Goal: Task Accomplishment & Management: Use online tool/utility

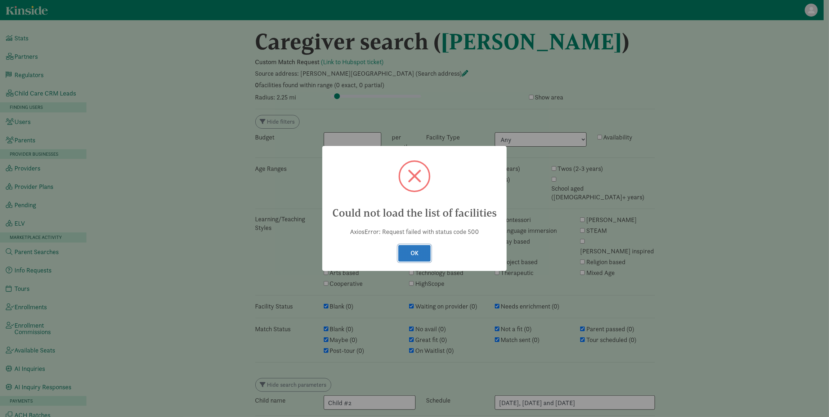
click at [401, 250] on button "OK" at bounding box center [414, 253] width 32 height 17
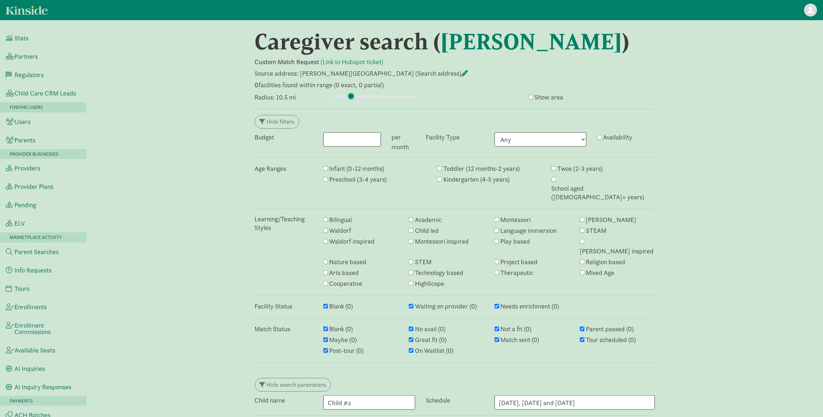
drag, startPoint x: 339, startPoint y: 97, endPoint x: 351, endPoint y: 97, distance: 11.5
click at [351, 97] on input "range" at bounding box center [375, 96] width 90 height 8
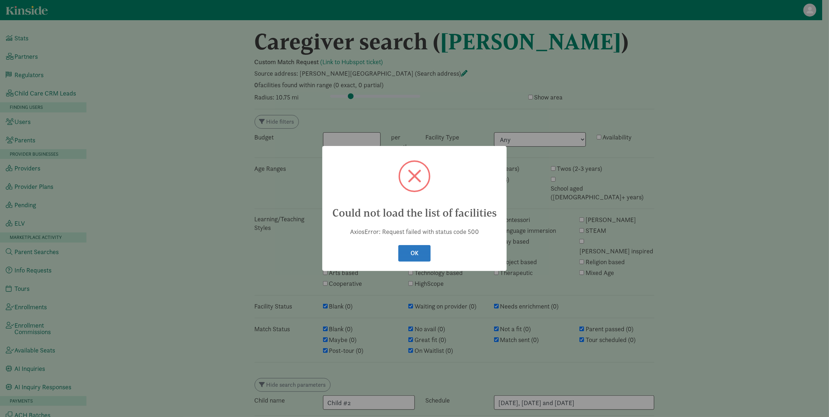
click at [427, 258] on button "OK" at bounding box center [414, 253] width 32 height 17
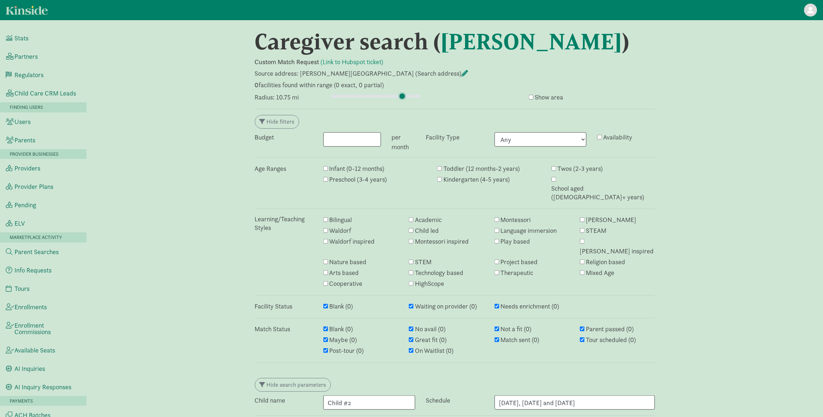
drag, startPoint x: 350, startPoint y: 94, endPoint x: 404, endPoint y: 94, distance: 53.7
click at [402, 94] on input "range" at bounding box center [375, 96] width 90 height 8
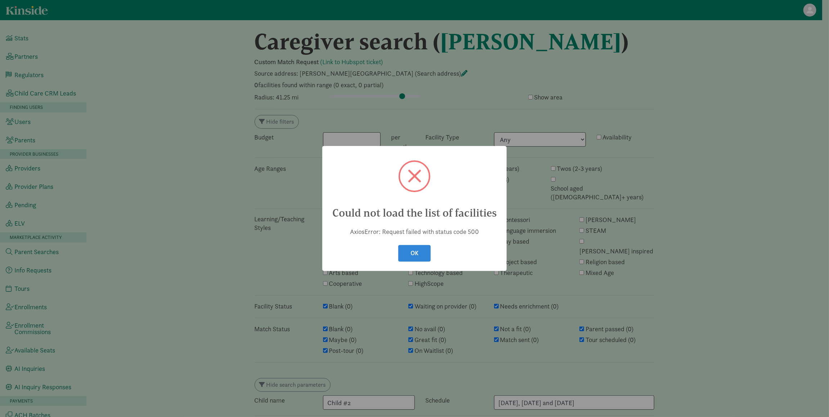
drag, startPoint x: 422, startPoint y: 248, endPoint x: 404, endPoint y: 232, distance: 24.2
click at [422, 249] on button "OK" at bounding box center [414, 253] width 32 height 17
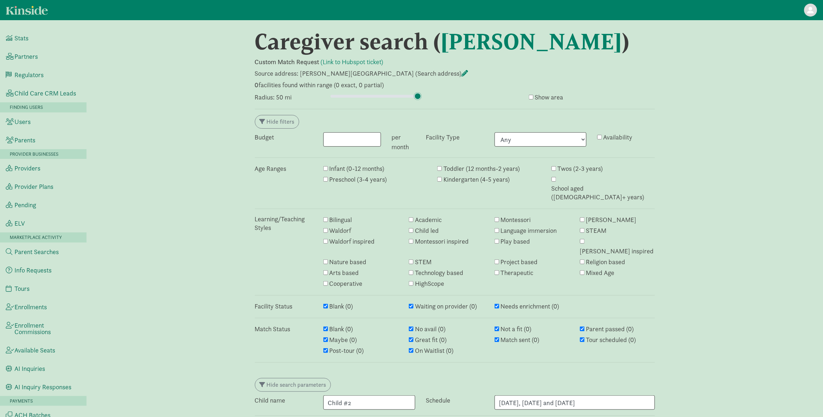
drag, startPoint x: 421, startPoint y: 97, endPoint x: 460, endPoint y: 101, distance: 38.8
click at [420, 100] on input "range" at bounding box center [375, 96] width 90 height 8
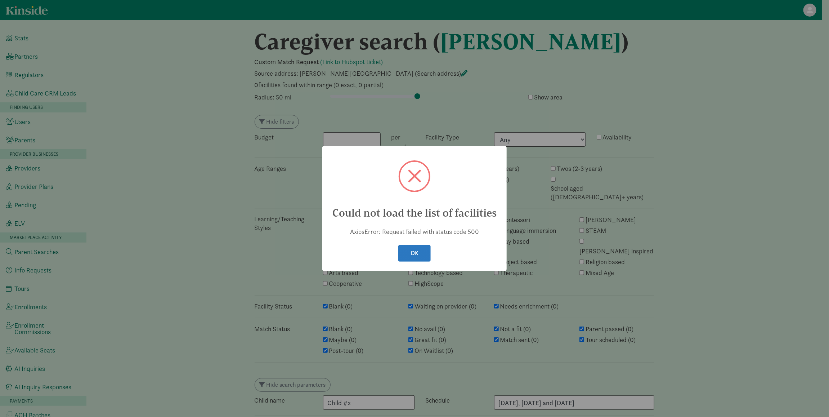
click at [406, 246] on button "OK" at bounding box center [414, 253] width 32 height 17
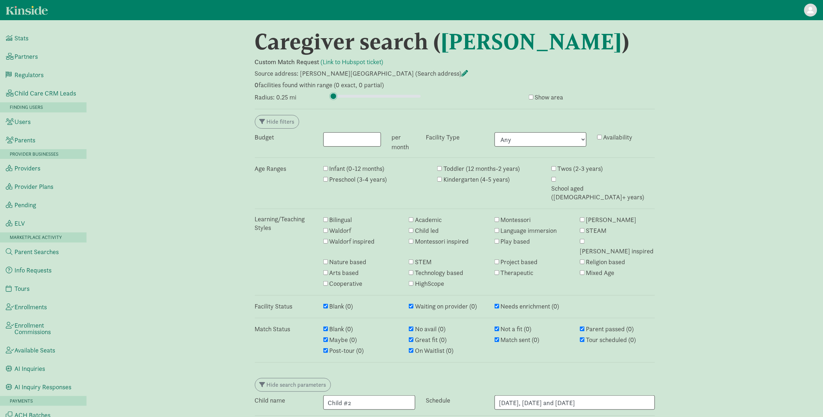
drag, startPoint x: 417, startPoint y: 94, endPoint x: 279, endPoint y: 94, distance: 138.7
type input "0.25"
click at [330, 94] on input "range" at bounding box center [375, 96] width 90 height 8
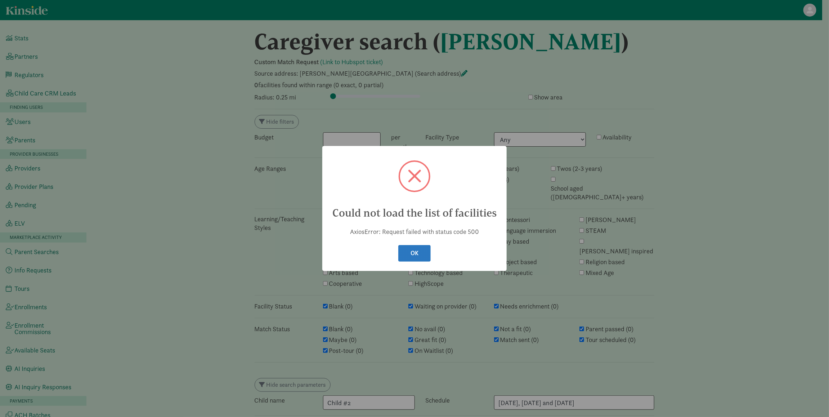
click at [415, 251] on button "OK" at bounding box center [414, 253] width 32 height 17
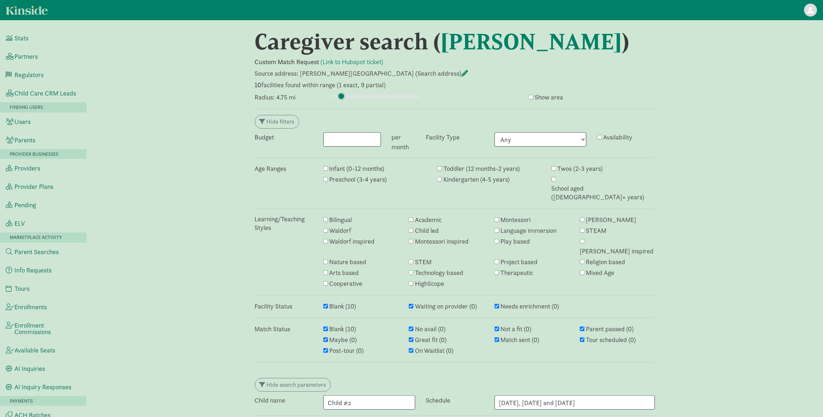
drag, startPoint x: 337, startPoint y: 97, endPoint x: 341, endPoint y: 97, distance: 4.0
click at [341, 97] on input "range" at bounding box center [375, 96] width 90 height 8
drag, startPoint x: 341, startPoint y: 97, endPoint x: 349, endPoint y: 97, distance: 8.6
click at [349, 97] on input "range" at bounding box center [375, 96] width 90 height 8
drag, startPoint x: 353, startPoint y: 97, endPoint x: 349, endPoint y: 98, distance: 4.0
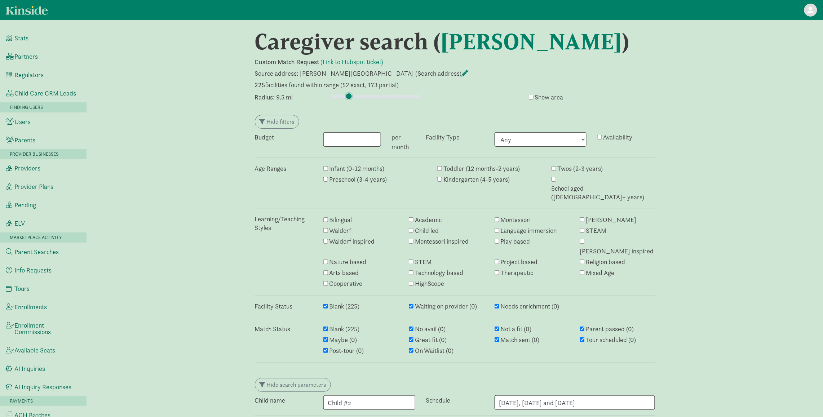
type input "9.5"
click at [349, 98] on input "range" at bounding box center [375, 96] width 90 height 8
